Goal: Task Accomplishment & Management: Use online tool/utility

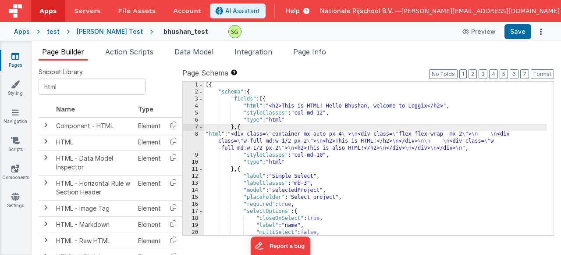
click at [196, 119] on div "6" at bounding box center [193, 120] width 21 height 7
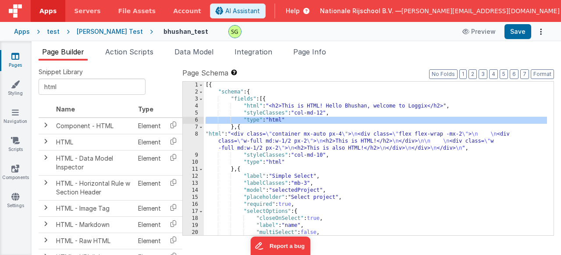
click at [196, 119] on div "6" at bounding box center [193, 120] width 21 height 7
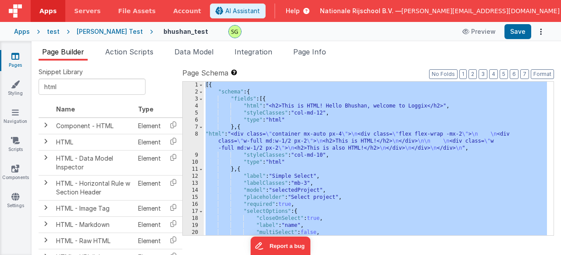
click at [196, 119] on div "6" at bounding box center [193, 120] width 21 height 7
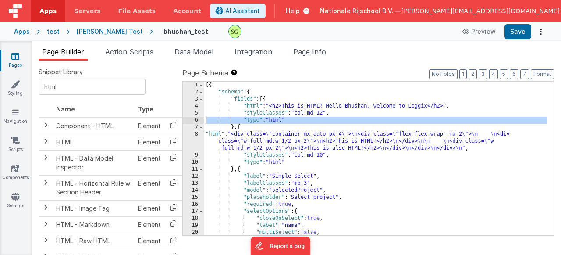
click at [197, 105] on div "4" at bounding box center [193, 106] width 21 height 7
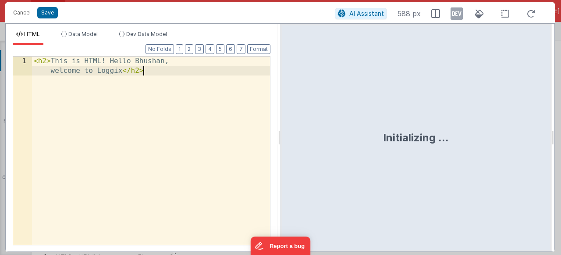
click at [177, 96] on div "< h2 > This is HTML! Hello Bhushan, welcome to Loggix </ h2 >" at bounding box center [151, 170] width 238 height 226
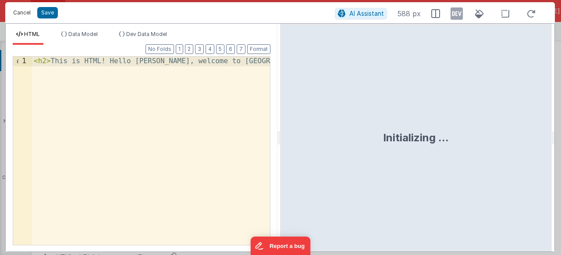
click at [24, 10] on button "Cancel" at bounding box center [22, 13] width 26 height 12
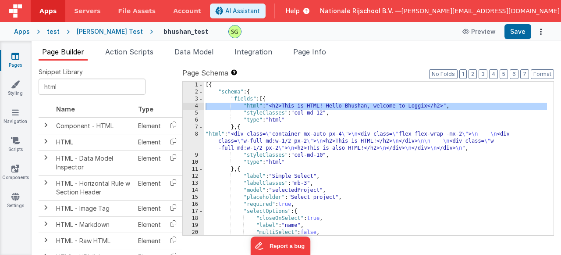
click at [197, 135] on div "8" at bounding box center [193, 141] width 21 height 21
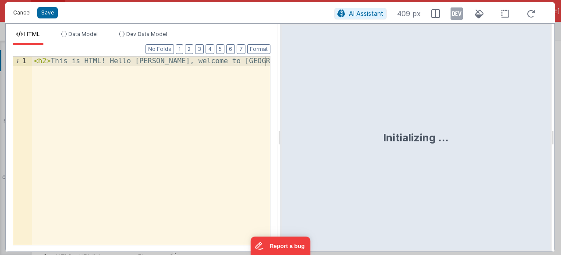
click at [21, 10] on button "Cancel" at bounding box center [22, 13] width 26 height 12
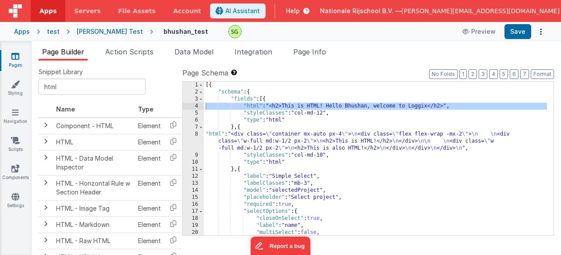
click at [196, 134] on div "8" at bounding box center [193, 141] width 21 height 21
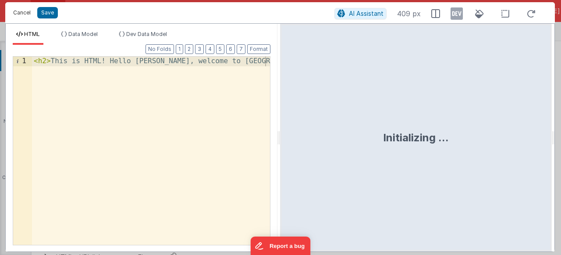
click at [21, 9] on button "Cancel" at bounding box center [22, 13] width 26 height 12
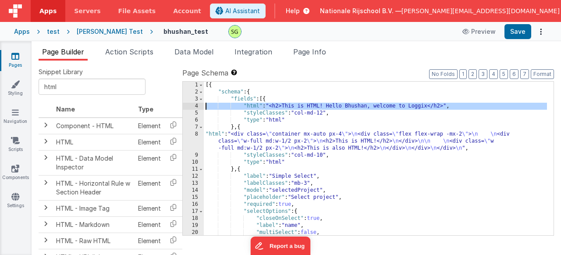
click at [195, 134] on div "8" at bounding box center [193, 141] width 21 height 21
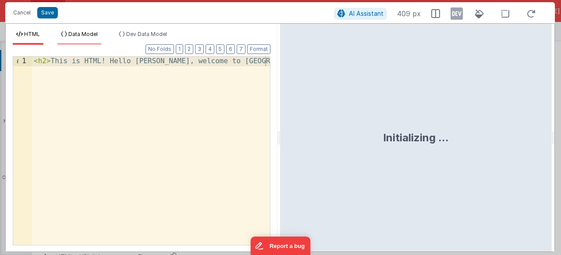
click at [93, 35] on span "Data Model" at bounding box center [82, 34] width 29 height 7
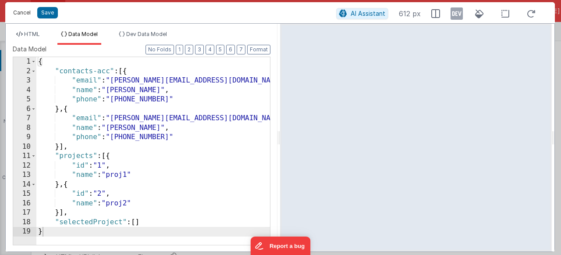
click at [31, 14] on button "Cancel" at bounding box center [22, 13] width 26 height 12
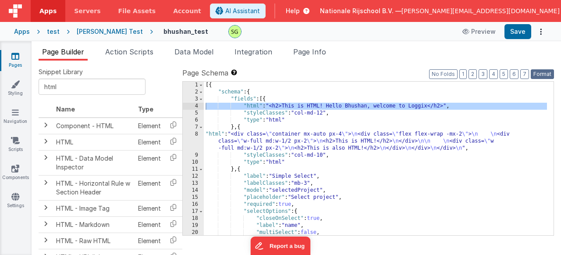
click at [537, 72] on button "Format" at bounding box center [542, 74] width 23 height 10
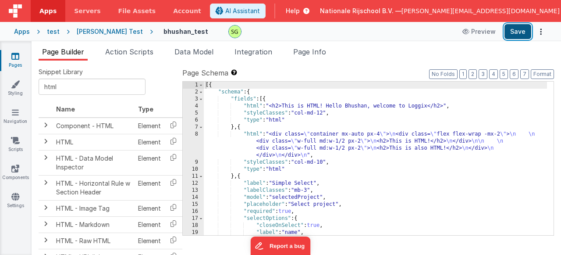
click at [513, 37] on button "Save" at bounding box center [518, 31] width 27 height 15
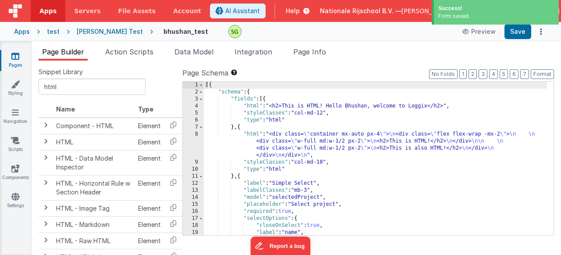
click at [197, 135] on div "8" at bounding box center [193, 145] width 21 height 28
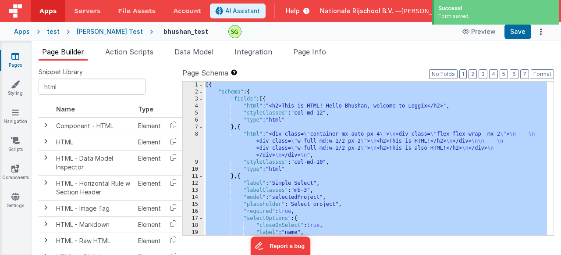
click at [197, 135] on div "8" at bounding box center [193, 145] width 21 height 28
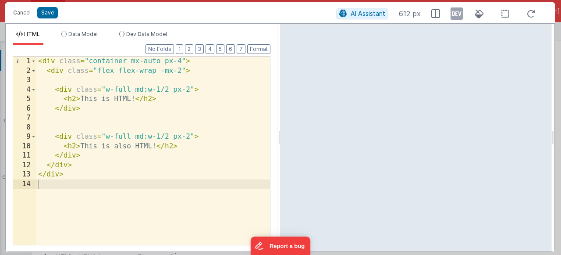
click at [182, 60] on div "< div class = "container mx-auto px-4" > < div class = "flex flex-wrap -mx-2" >…" at bounding box center [153, 160] width 234 height 207
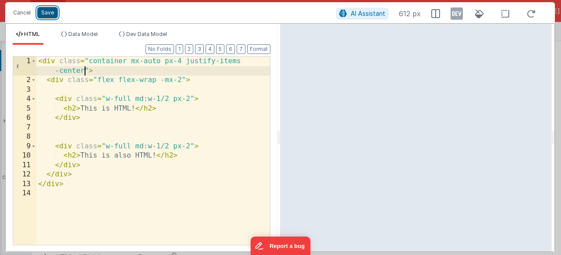
click at [38, 15] on button "Save" at bounding box center [47, 12] width 21 height 11
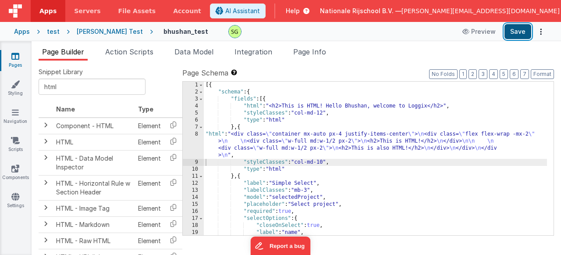
click at [519, 36] on button "Save" at bounding box center [518, 31] width 27 height 15
click at [196, 134] on div "8" at bounding box center [193, 145] width 21 height 28
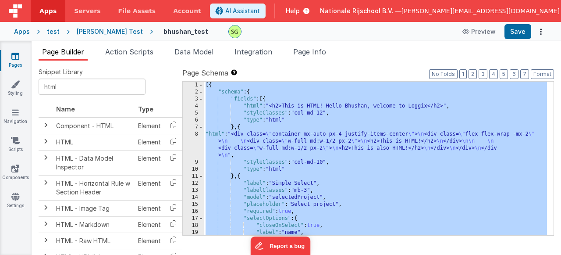
click at [196, 134] on div "8" at bounding box center [193, 145] width 21 height 28
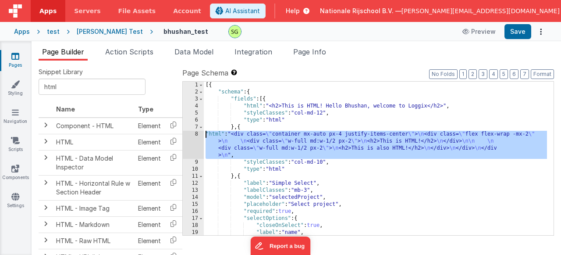
click at [196, 132] on div "8" at bounding box center [193, 145] width 21 height 28
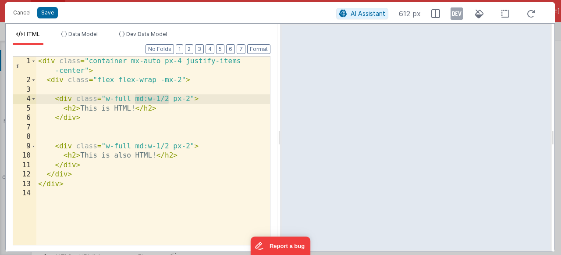
drag, startPoint x: 133, startPoint y: 99, endPoint x: 168, endPoint y: 103, distance: 35.3
click at [168, 103] on div "< div class = "container mx-auto px-4 justify-items -center" > < div class = "f…" at bounding box center [153, 165] width 234 height 217
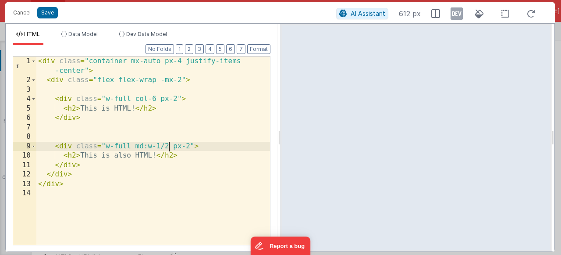
click at [168, 147] on div "< div class = "container mx-auto px-4 justify-items -center" > < div class = "f…" at bounding box center [153, 165] width 234 height 217
click at [53, 12] on button "Save" at bounding box center [47, 12] width 21 height 11
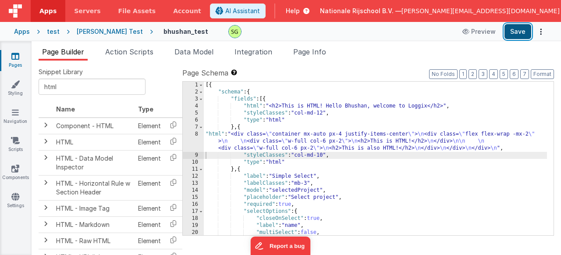
click at [524, 29] on button "Save" at bounding box center [518, 31] width 27 height 15
click at [197, 133] on div "8" at bounding box center [193, 141] width 21 height 21
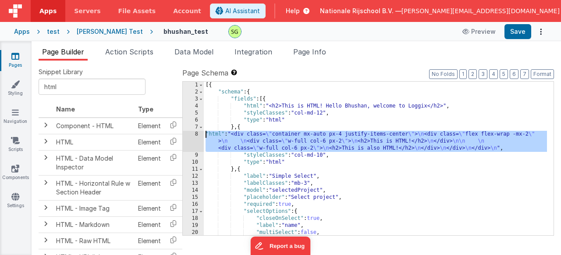
click at [197, 133] on div "8" at bounding box center [193, 141] width 21 height 21
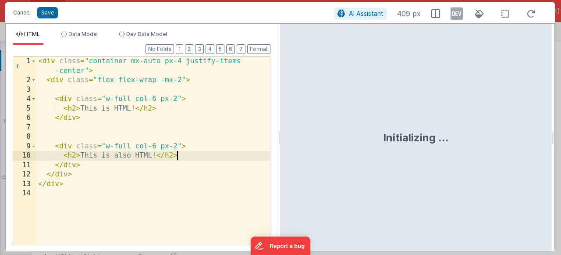
click at [266, 157] on div "< div class = "container mx-auto px-4 justify-items -center" > < div class = "f…" at bounding box center [153, 165] width 234 height 217
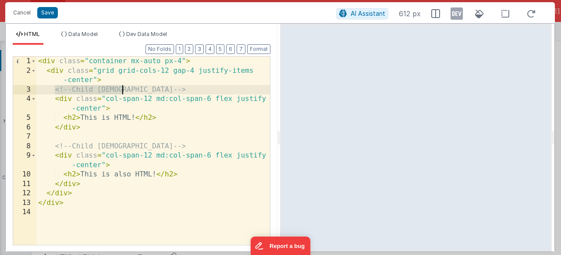
drag, startPoint x: 54, startPoint y: 88, endPoint x: 121, endPoint y: 88, distance: 67.5
click at [121, 88] on div "< div class = "container mx-auto px-4" > < div class = "grid grid-cols-12 gap-4…" at bounding box center [153, 160] width 234 height 207
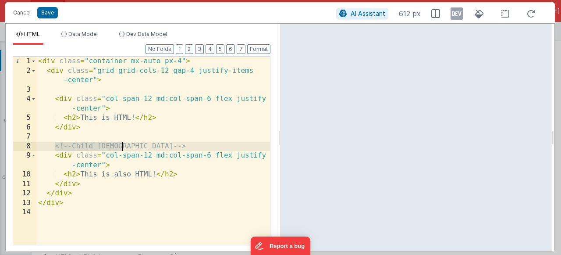
drag, startPoint x: 55, startPoint y: 147, endPoint x: 132, endPoint y: 142, distance: 76.9
click at [132, 142] on div "< div class = "container mx-auto px-4" > < div class = "grid grid-cols-12 gap-4…" at bounding box center [153, 160] width 234 height 207
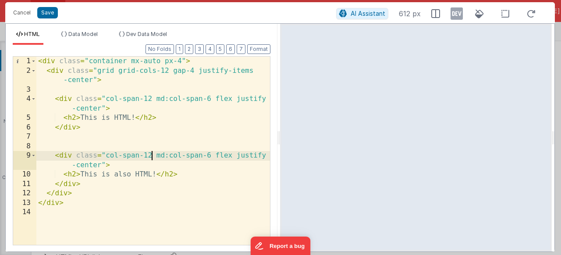
click at [152, 153] on div "< div class = "container mx-auto px-4" > < div class = "grid grid-cols-12 gap-4…" at bounding box center [153, 160] width 234 height 207
click at [151, 99] on div "< div class = "container mx-auto px-4" > < div class = "grid grid-cols-12 gap-4…" at bounding box center [153, 160] width 234 height 207
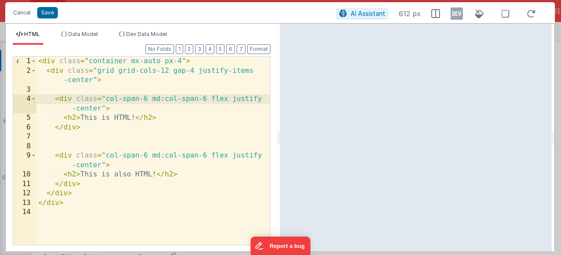
click at [192, 169] on div "< div class = "container mx-auto px-4" > < div class = "grid grid-cols-12 gap-4…" at bounding box center [153, 160] width 234 height 207
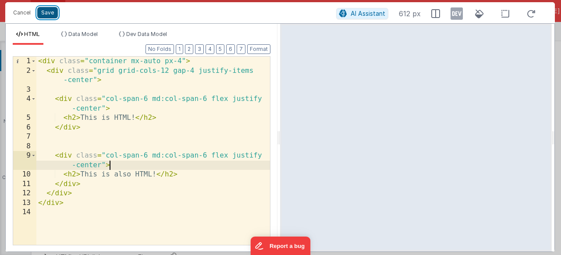
click at [44, 18] on button "Save" at bounding box center [47, 12] width 21 height 11
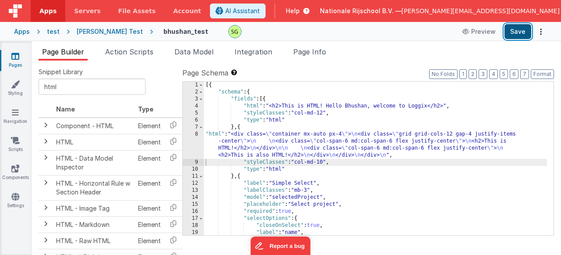
click at [524, 32] on button "Save" at bounding box center [518, 31] width 27 height 15
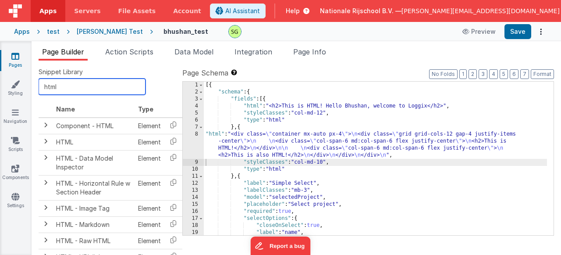
click at [80, 87] on input "html" at bounding box center [92, 86] width 107 height 16
drag, startPoint x: 80, startPoint y: 87, endPoint x: 51, endPoint y: 87, distance: 28.9
click at [51, 87] on input "html" at bounding box center [92, 86] width 107 height 16
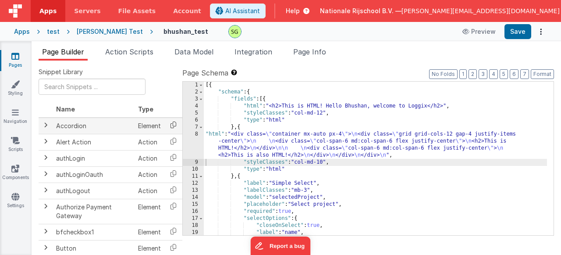
click at [173, 126] on icon at bounding box center [173, 125] width 18 height 14
click at [196, 135] on div "8" at bounding box center [193, 145] width 21 height 28
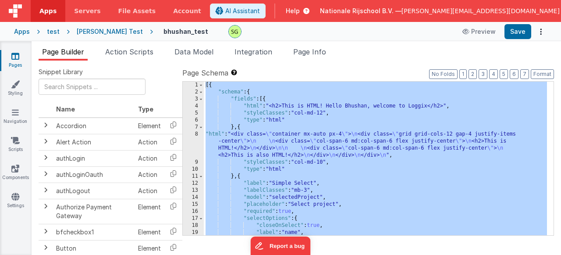
click at [196, 135] on div "8" at bounding box center [193, 145] width 21 height 28
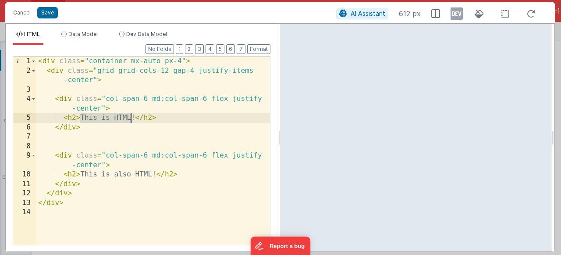
drag, startPoint x: 80, startPoint y: 114, endPoint x: 172, endPoint y: 124, distance: 92.5
click at [131, 120] on div "< div class = "container mx-auto px-4" > < div class = "grid grid-cols-12 gap-4…" at bounding box center [153, 160] width 234 height 207
click at [174, 121] on div "< div class = "container mx-auto px-4" > < div class = "grid grid-cols-12 gap-4…" at bounding box center [153, 160] width 234 height 207
click at [118, 112] on div "< div class = "container mx-auto px-4" > < div class = "grid grid-cols-12 gap-4…" at bounding box center [153, 160] width 234 height 207
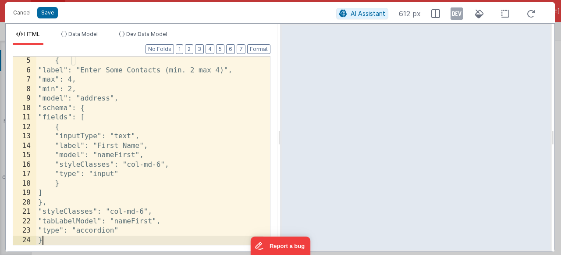
scroll to position [57, 0]
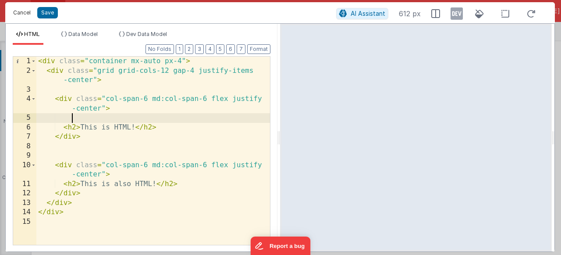
click at [15, 17] on button "Cancel" at bounding box center [22, 13] width 26 height 12
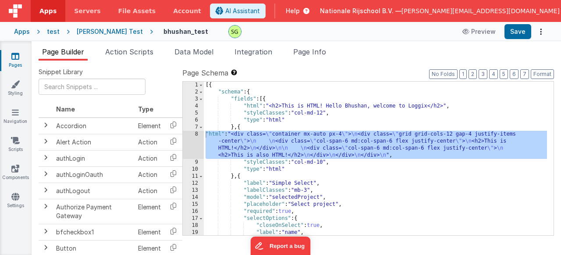
scroll to position [0, 0]
click at [84, 29] on div "[PERSON_NAME] Test" at bounding box center [110, 31] width 66 height 9
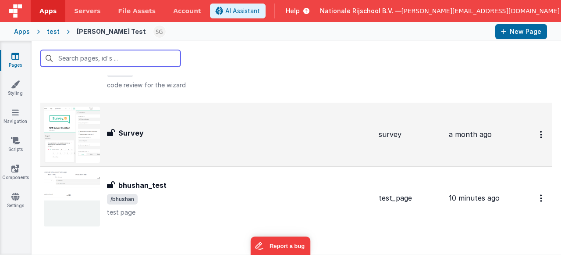
scroll to position [1471, 0]
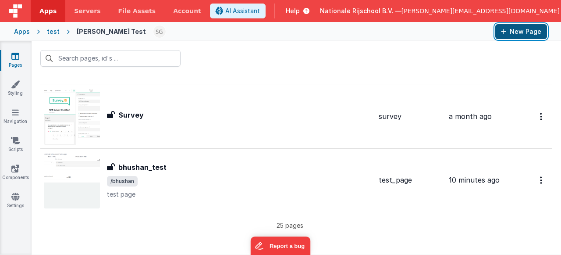
click at [508, 37] on button "New Page" at bounding box center [521, 31] width 52 height 15
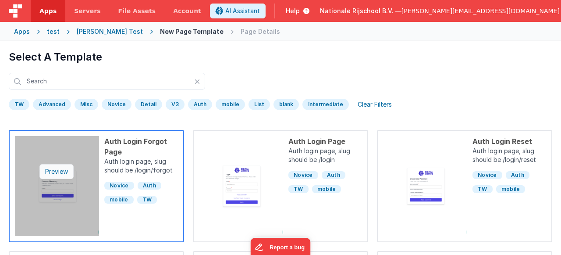
click at [70, 168] on div "Preview" at bounding box center [56, 171] width 34 height 15
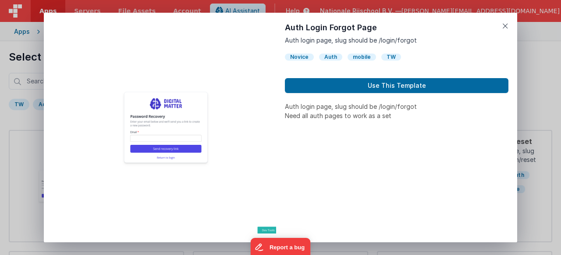
click at [502, 26] on h1 "Auth Login Forgot Page" at bounding box center [397, 27] width 224 height 12
click at [503, 27] on icon at bounding box center [505, 26] width 6 height 12
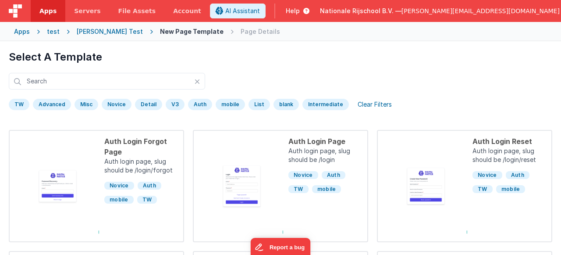
click at [280, 103] on div "blank" at bounding box center [286, 104] width 25 height 11
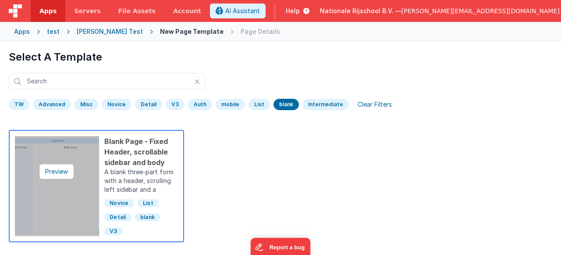
click at [95, 172] on img at bounding box center [57, 186] width 84 height 100
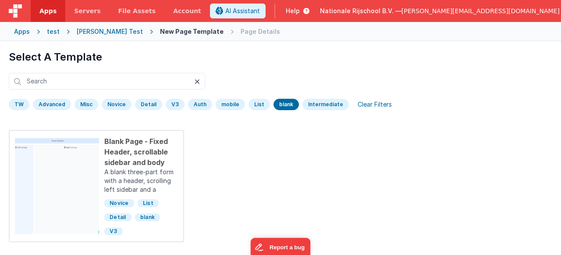
click at [198, 79] on icon at bounding box center [197, 81] width 5 height 7
click at [375, 105] on div "Clear Filters" at bounding box center [375, 104] width 45 height 12
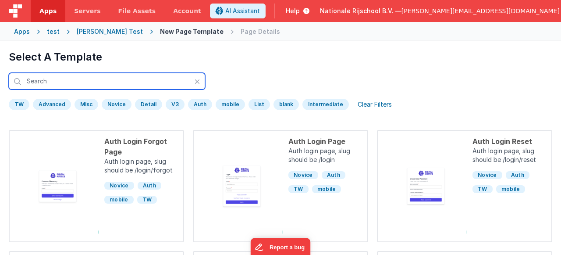
click at [68, 80] on input "text" at bounding box center [107, 81] width 196 height 17
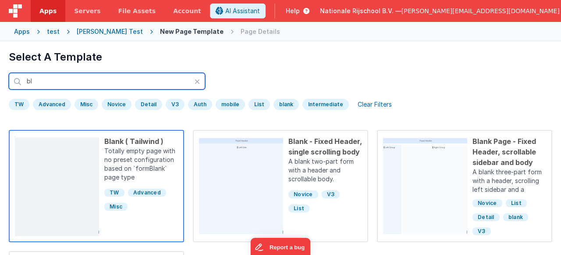
type input "bl"
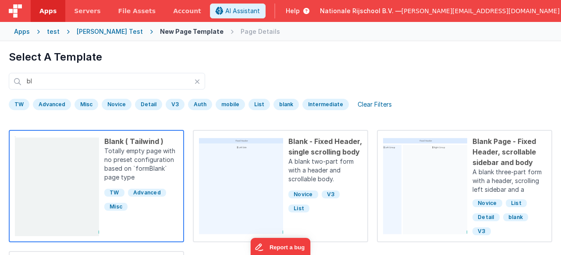
click at [101, 168] on div "Blank ( Tailwind ) Totally empty page with no preset configuration based on `fo…" at bounding box center [138, 186] width 79 height 100
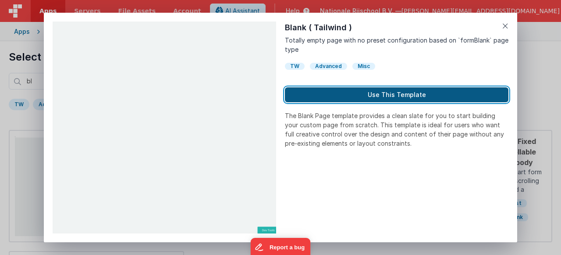
click at [365, 97] on button "Use This Template" at bounding box center [397, 94] width 224 height 15
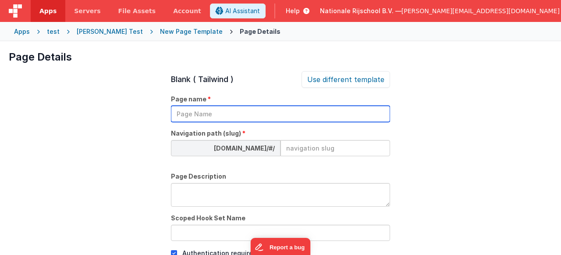
click at [180, 115] on input "text" at bounding box center [280, 114] width 219 height 16
type input "t"
type input "Bhushan_test2"
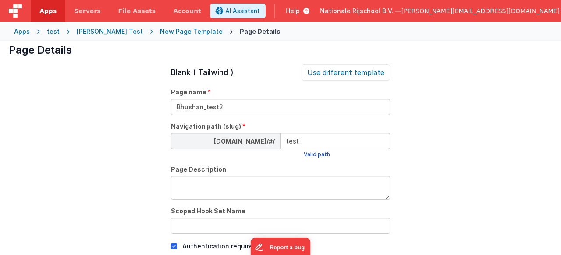
scroll to position [15, 0]
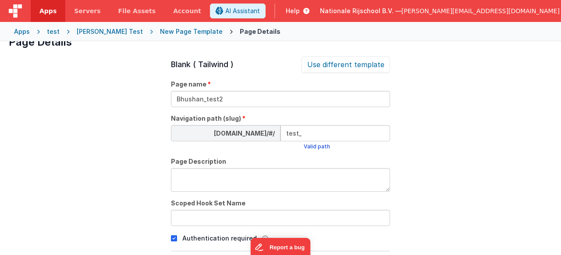
type input "test_"
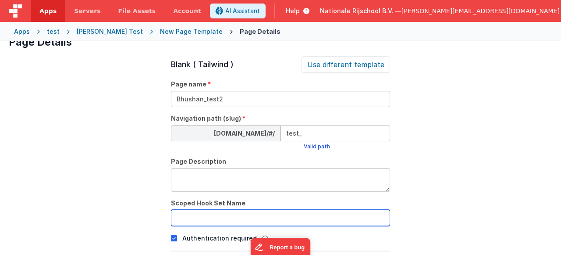
click at [287, 217] on input "text" at bounding box center [280, 218] width 219 height 16
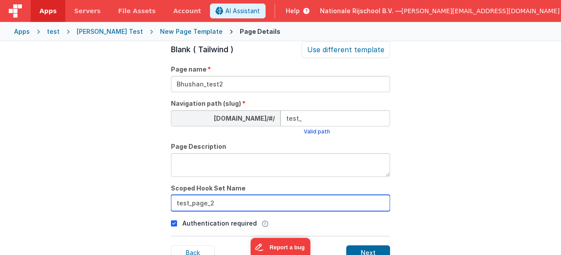
type input "test_page_2"
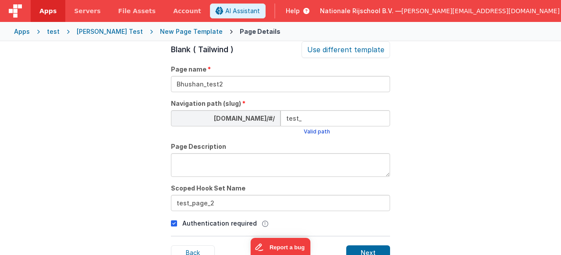
click at [176, 223] on icon at bounding box center [174, 223] width 6 height 11
click at [385, 246] on div "Next" at bounding box center [368, 252] width 44 height 15
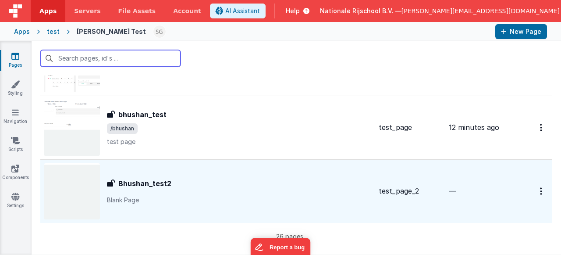
scroll to position [1535, 0]
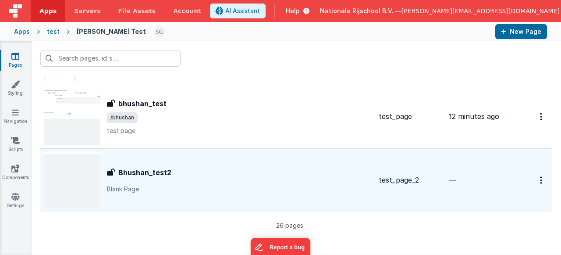
click at [243, 176] on div "Bhushan_test2" at bounding box center [239, 172] width 265 height 11
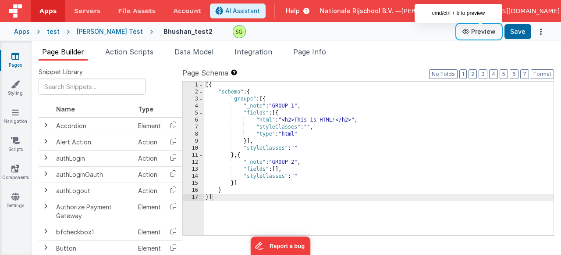
click at [479, 32] on button "Preview" at bounding box center [479, 32] width 44 height 14
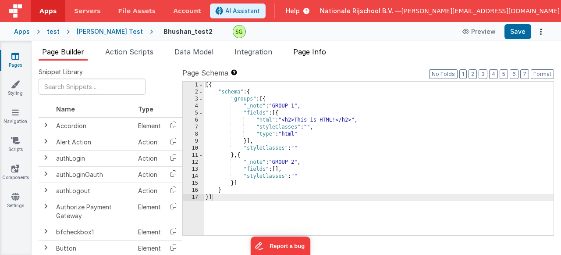
click at [317, 53] on span "Page Info" at bounding box center [309, 51] width 33 height 9
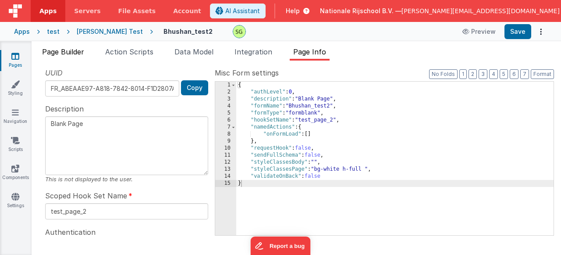
click at [54, 57] on li "Page Builder" at bounding box center [63, 53] width 49 height 14
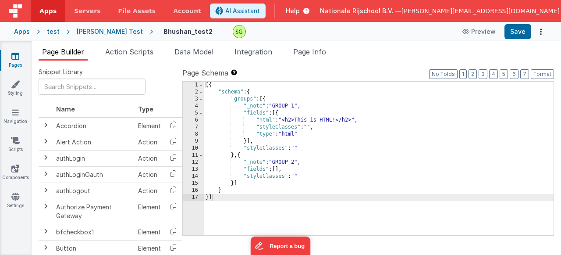
click at [358, 167] on div "[{ "schema" : { "groups" : [{ "_note" : "GROUP 1" , "fields" : [{ "html" : "<h2…" at bounding box center [379, 165] width 350 height 167
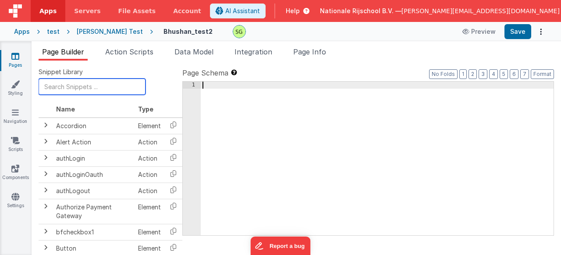
click at [69, 85] on input "text" at bounding box center [92, 86] width 107 height 16
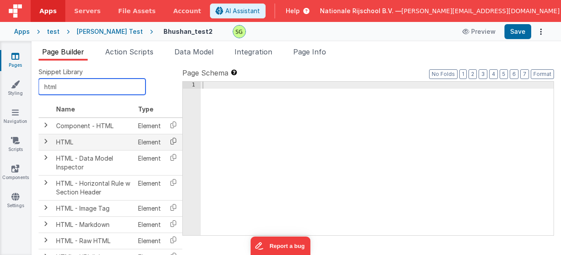
type input "html"
click at [171, 143] on icon at bounding box center [173, 141] width 18 height 14
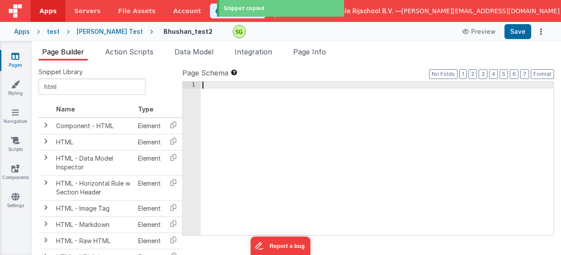
click at [253, 84] on div at bounding box center [377, 165] width 353 height 167
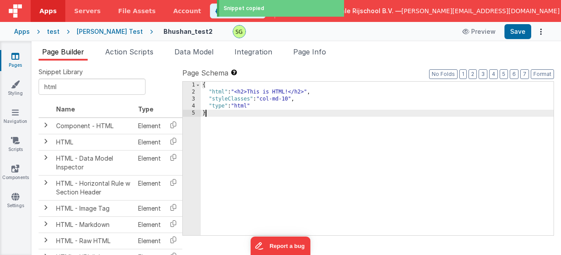
click at [239, 124] on div "{ "html" : "<h2>This is HTML!</h2>" , "styleClasses" : "col-md-10" , "type" : "…" at bounding box center [377, 165] width 353 height 167
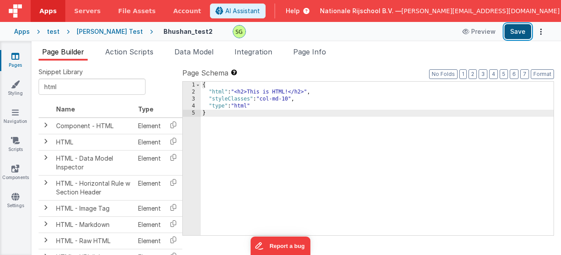
click at [510, 31] on button "Save" at bounding box center [518, 31] width 27 height 15
click at [260, 105] on div "{ "html" : "<h2>This is HTML!</h2>" , "styleClasses" : "col-md-10" , "type" : "…" at bounding box center [377, 165] width 353 height 167
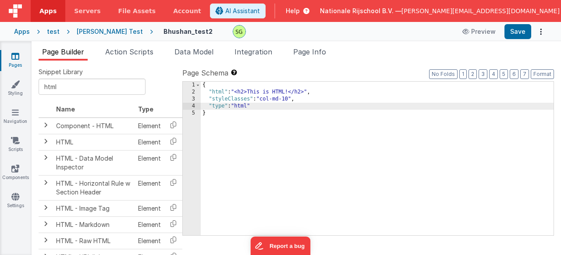
click at [236, 94] on div "{ "html" : "<h2>This is HTML!</h2>" , "styleClasses" : "col-md-10" , "type" : "…" at bounding box center [377, 165] width 353 height 167
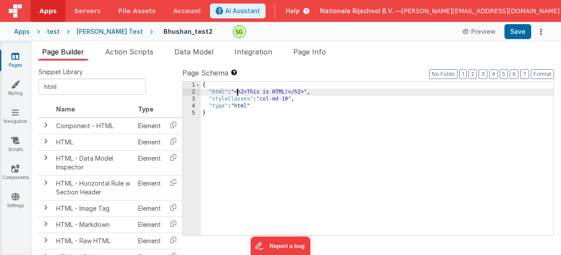
click at [278, 145] on div "{ "html" : "<h2>This is HTML!</h2>" , "styleClasses" : "col-md-10" , "type" : "…" at bounding box center [377, 165] width 353 height 167
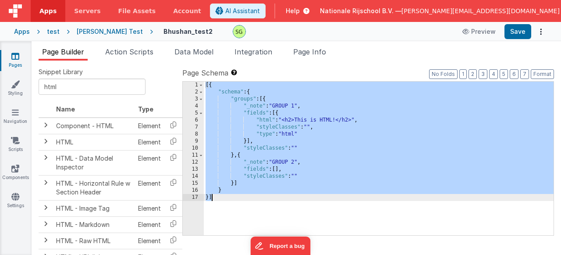
click at [235, 210] on div "[{ "schema" : { "groups" : [{ "_note" : "GROUP 1" , "fields" : [{ "html" : "<h2…" at bounding box center [379, 165] width 350 height 167
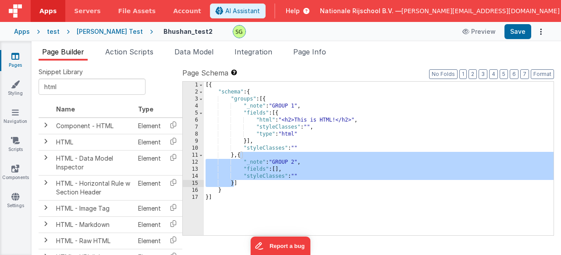
drag, startPoint x: 239, startPoint y: 156, endPoint x: 233, endPoint y: 182, distance: 26.2
click at [233, 182] on div "[{ "schema" : { "groups" : [{ "_note" : "GROUP 1" , "fields" : [{ "html" : "<h2…" at bounding box center [379, 165] width 350 height 167
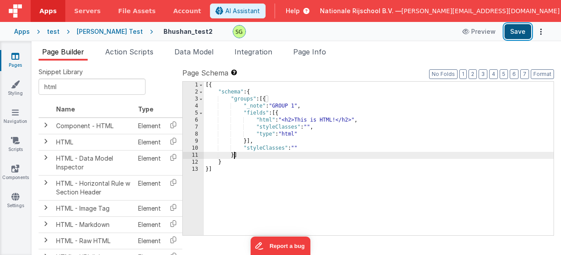
click at [516, 28] on button "Save" at bounding box center [518, 31] width 27 height 15
click at [197, 121] on div "6" at bounding box center [193, 120] width 21 height 7
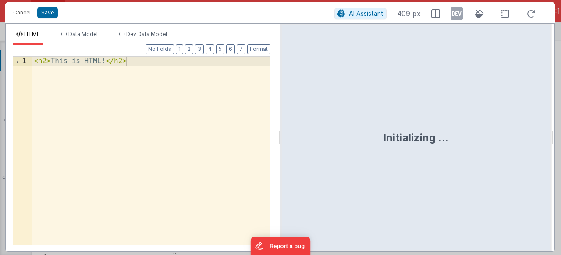
click at [152, 69] on div "< h2 > This is HTML! </ h2 >" at bounding box center [151, 160] width 238 height 207
drag, startPoint x: 150, startPoint y: 64, endPoint x: 0, endPoint y: 63, distance: 150.4
click at [0, 62] on div "Cancel Save AI Assistant 409 px HTML Data Model Dev Data Model Format 7 6 5 4 3…" at bounding box center [280, 127] width 561 height 255
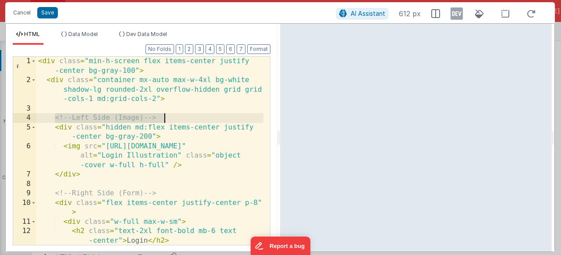
drag, startPoint x: 56, startPoint y: 119, endPoint x: 175, endPoint y: 116, distance: 119.3
click at [175, 116] on div "< div class = "min-h-screen flex items-center justify -center bg-gray-100" > < …" at bounding box center [149, 165] width 227 height 217
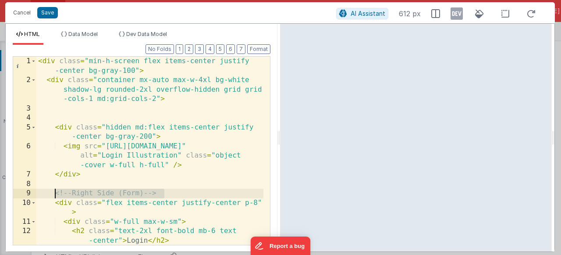
drag, startPoint x: 164, startPoint y: 193, endPoint x: 54, endPoint y: 193, distance: 109.6
click at [54, 193] on div "< div class = "min-h-screen flex items-center justify -center bg-gray-100" > < …" at bounding box center [149, 165] width 227 height 217
click at [51, 18] on button "Save" at bounding box center [47, 12] width 21 height 11
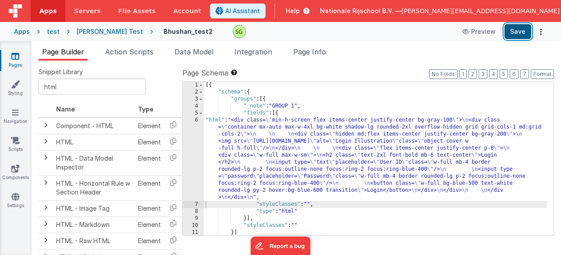
click at [515, 29] on button "Save" at bounding box center [518, 31] width 27 height 15
click at [197, 120] on div "6" at bounding box center [193, 159] width 21 height 84
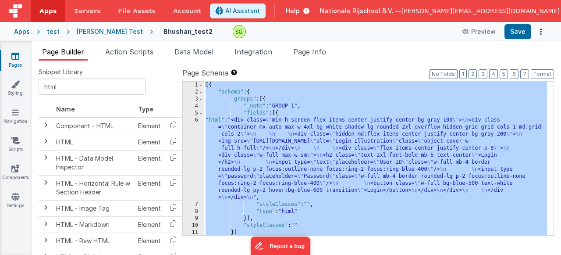
click at [197, 120] on div "6" at bounding box center [193, 159] width 21 height 84
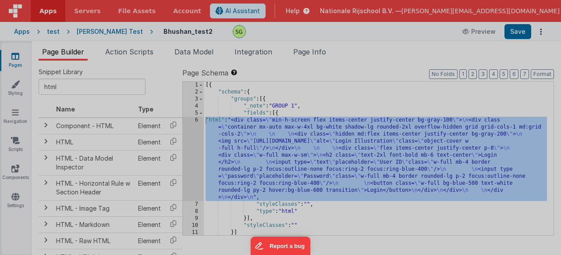
click at [280, 120] on div "Initializing ..." at bounding box center [416, 129] width 272 height 228
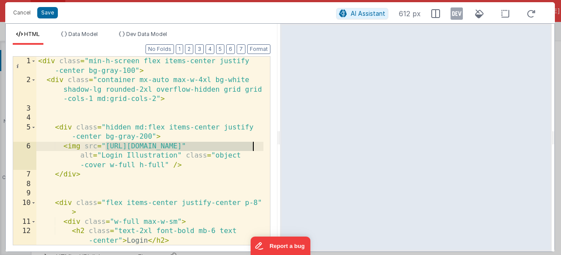
drag, startPoint x: 106, startPoint y: 146, endPoint x: 254, endPoint y: 148, distance: 148.6
click at [254, 148] on div "< div class = "min-h-screen flex items-center justify -center bg-gray-100" > < …" at bounding box center [149, 165] width 227 height 217
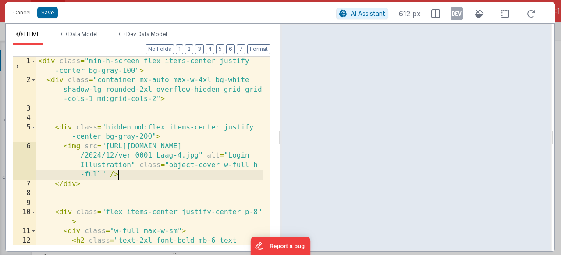
click at [167, 175] on div "< div class = "min-h-screen flex items-center justify -center bg-gray-100" > < …" at bounding box center [149, 170] width 227 height 226
click at [57, 14] on button "Save" at bounding box center [47, 12] width 21 height 11
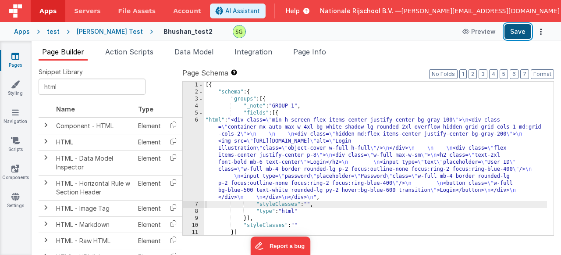
click at [511, 33] on button "Save" at bounding box center [518, 31] width 27 height 15
click at [195, 118] on div "6" at bounding box center [193, 159] width 21 height 84
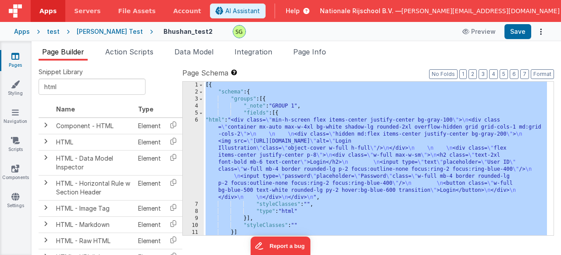
click at [195, 118] on div "6" at bounding box center [193, 159] width 21 height 84
click at [197, 118] on div "6" at bounding box center [193, 159] width 21 height 84
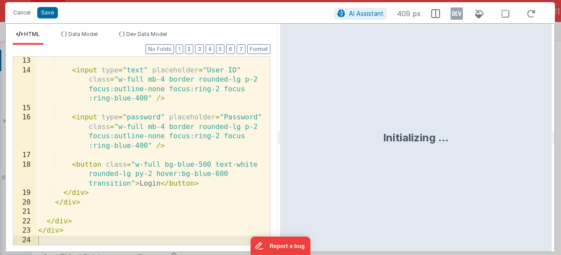
scroll to position [198, 0]
click at [212, 173] on div "< input type = "text" placeholder = "User ID" class = "w-full mb-4 border round…" at bounding box center [149, 159] width 227 height 207
